Goal: Transaction & Acquisition: Purchase product/service

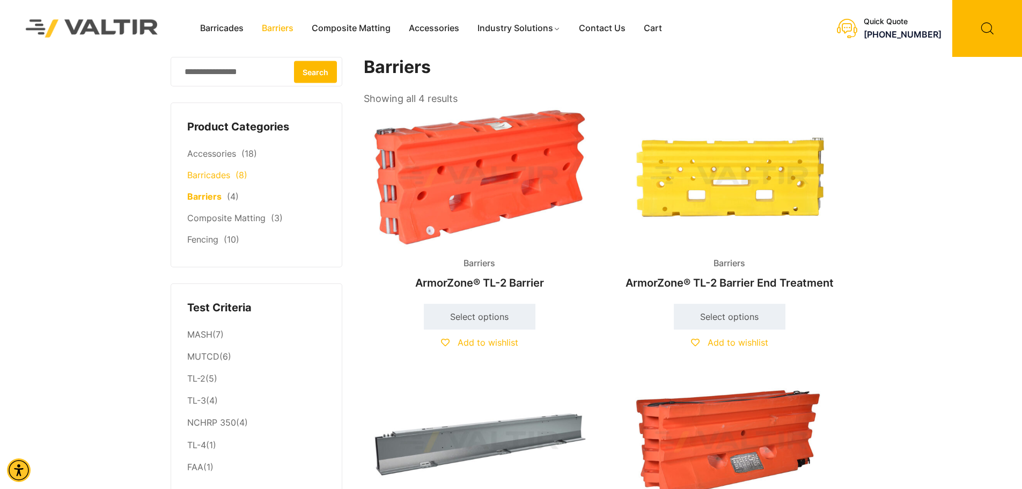
click at [209, 239] on link "Fencing" at bounding box center [202, 239] width 31 height 11
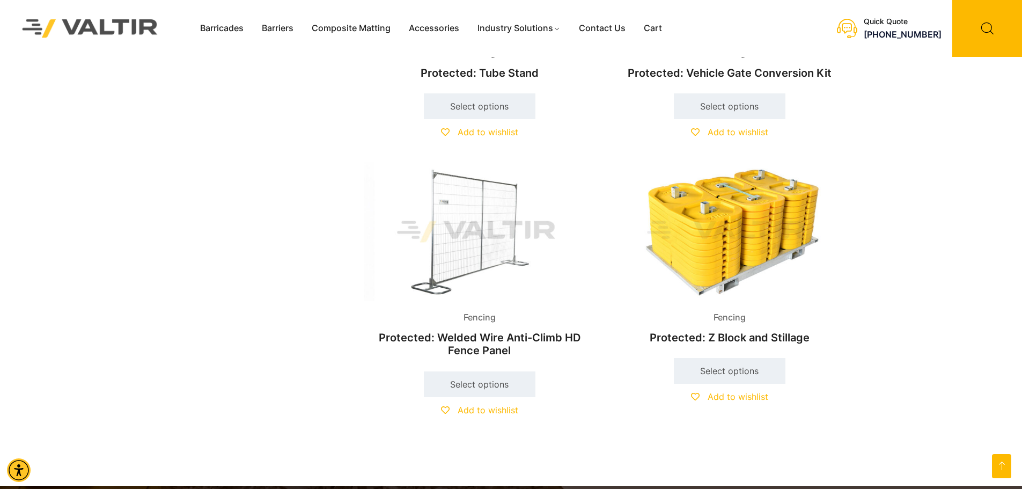
scroll to position [1073, 0]
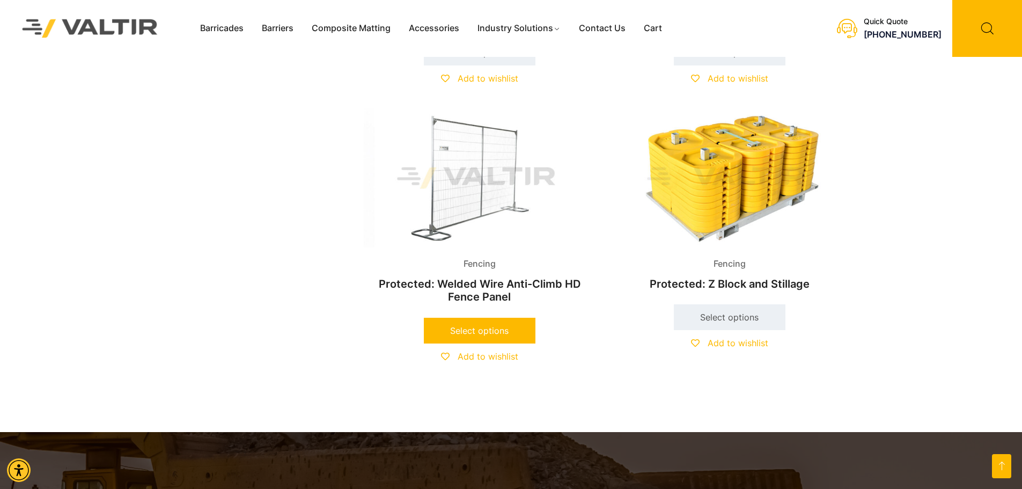
click at [477, 328] on link "Select options" at bounding box center [480, 331] width 112 height 26
